Goal: Task Accomplishment & Management: Complete application form

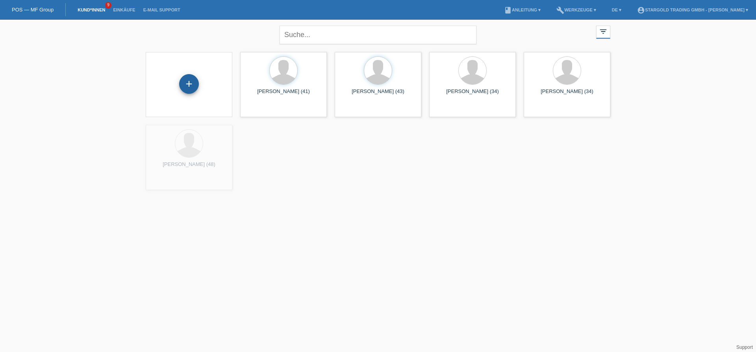
click at [181, 87] on div "+" at bounding box center [189, 84] width 20 height 20
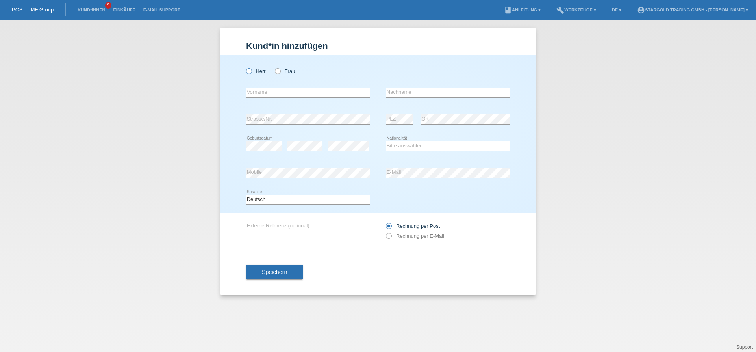
click at [261, 73] on label "Herr" at bounding box center [256, 71] width 20 height 6
click at [251, 73] on input "Herr" at bounding box center [248, 70] width 5 height 5
radio input "true"
click at [302, 97] on input "text" at bounding box center [308, 92] width 124 height 10
paste input "zikrija"
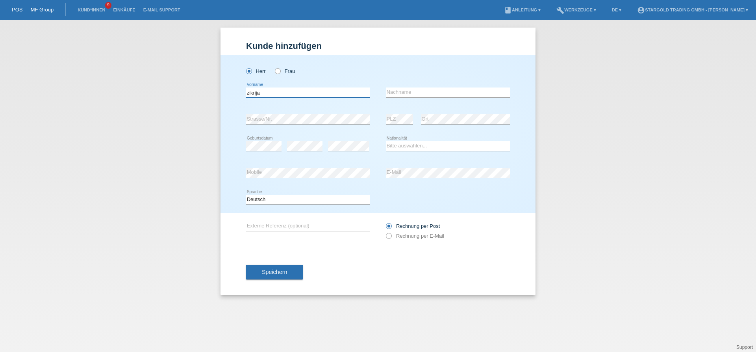
type input "zikrija"
click at [479, 98] on div "error Nachname" at bounding box center [448, 92] width 124 height 27
click at [480, 97] on input "text" at bounding box center [448, 92] width 124 height 10
paste input "mujic"
type input "mujic"
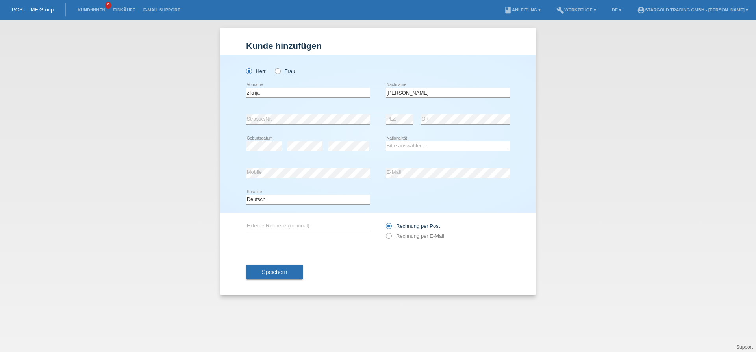
click at [298, 139] on div "error" at bounding box center [304, 146] width 35 height 27
click at [339, 154] on div "error" at bounding box center [348, 146] width 41 height 27
click at [386, 141] on select "Bitte auswählen... Schweiz Deutschland Liechtenstein Österreich ------------ Af…" at bounding box center [448, 145] width 124 height 9
select select "AT"
click option "Österreich" at bounding box center [0, 0] width 0 height 0
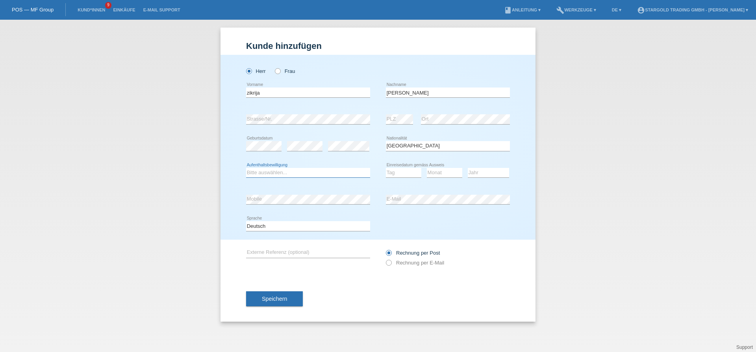
click at [246, 168] on select "Bitte auswählen... C B B - Flüchtlingsstatus Andere" at bounding box center [308, 172] width 124 height 9
select select "B"
click option "B" at bounding box center [0, 0] width 0 height 0
click at [386, 168] on select "Tag 01 02 03 04 05 06 07 08 09 10 11" at bounding box center [403, 172] width 35 height 9
select select "01"
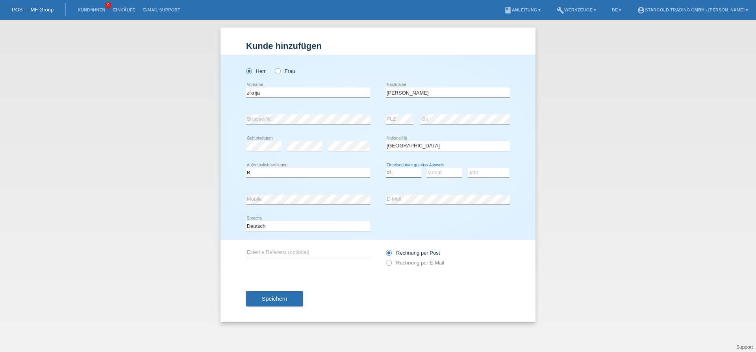
click option "01" at bounding box center [0, 0] width 0 height 0
click at [427, 168] on select "Monat 01 02 03 04 05 06 07 08 09 10 11" at bounding box center [444, 172] width 35 height 9
select select "05"
click option "05" at bounding box center [0, 0] width 0 height 0
click at [468, 168] on select "Jahr 2025 2024 2023 2022 2021 2020 2019 2018 2017 2016 2015 2014 2013 2012 2011…" at bounding box center [488, 172] width 41 height 9
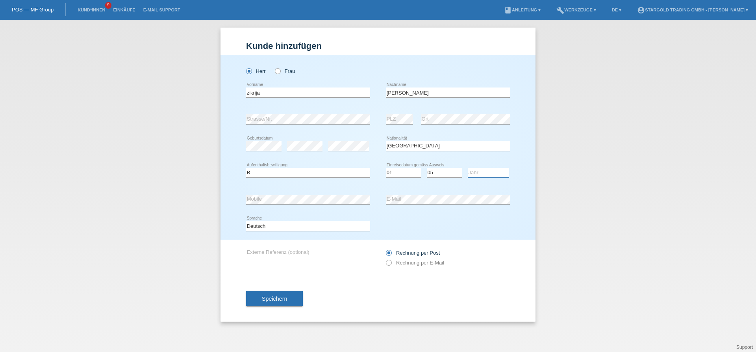
select select "2025"
click option "2025" at bounding box center [0, 0] width 0 height 0
click at [434, 206] on div "error E-Mail" at bounding box center [448, 199] width 124 height 27
click at [432, 267] on div "Rechnung per Post Rechnung per E-Mail" at bounding box center [448, 258] width 124 height 20
click at [425, 264] on label "Rechnung per E-Mail" at bounding box center [415, 263] width 58 height 6
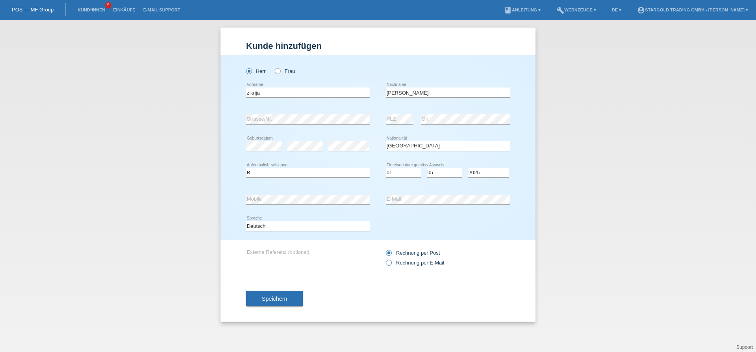
click at [391, 264] on input "Rechnung per E-Mail" at bounding box center [388, 265] width 5 height 10
radio input "true"
click at [267, 294] on button "Speichern" at bounding box center [274, 298] width 57 height 15
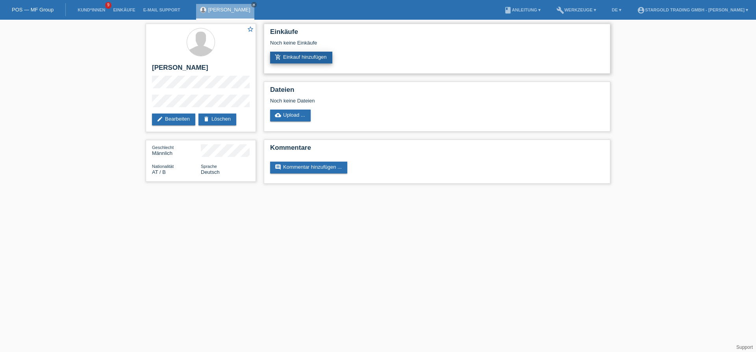
click at [318, 60] on link "add_shopping_cart Einkauf hinzufügen" at bounding box center [301, 58] width 62 height 12
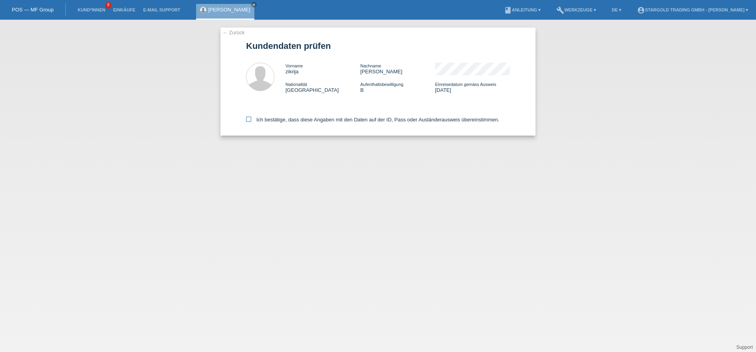
click at [304, 119] on label "Ich bestätige, dass diese Angaben mit den Daten auf der ID, Pass oder Ausländer…" at bounding box center [372, 120] width 253 height 6
click at [251, 119] on input "Ich bestätige, dass diese Angaben mit den Daten auf der ID, Pass oder Ausländer…" at bounding box center [248, 119] width 5 height 5
checkbox input "true"
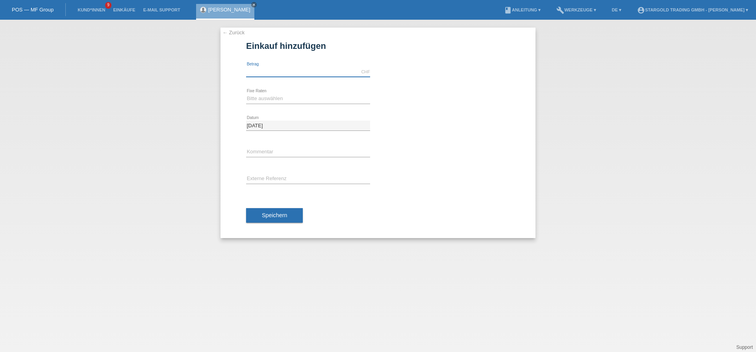
click at [319, 74] on input "text" at bounding box center [308, 72] width 124 height 10
type input "10900.00"
click at [246, 94] on select "Bitte auswählen 6 Raten 12 Raten 18 Raten 24 Raten 36 Raten 48 Raten" at bounding box center [308, 98] width 124 height 9
select select "493"
click option "12 Raten" at bounding box center [0, 0] width 0 height 0
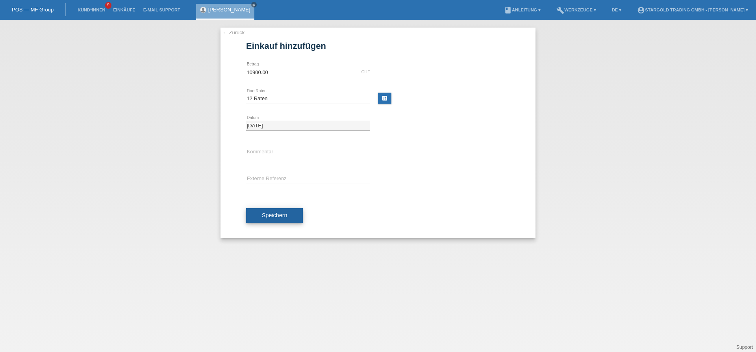
click at [270, 212] on button "Speichern" at bounding box center [274, 215] width 57 height 15
